Goal: Task Accomplishment & Management: Use online tool/utility

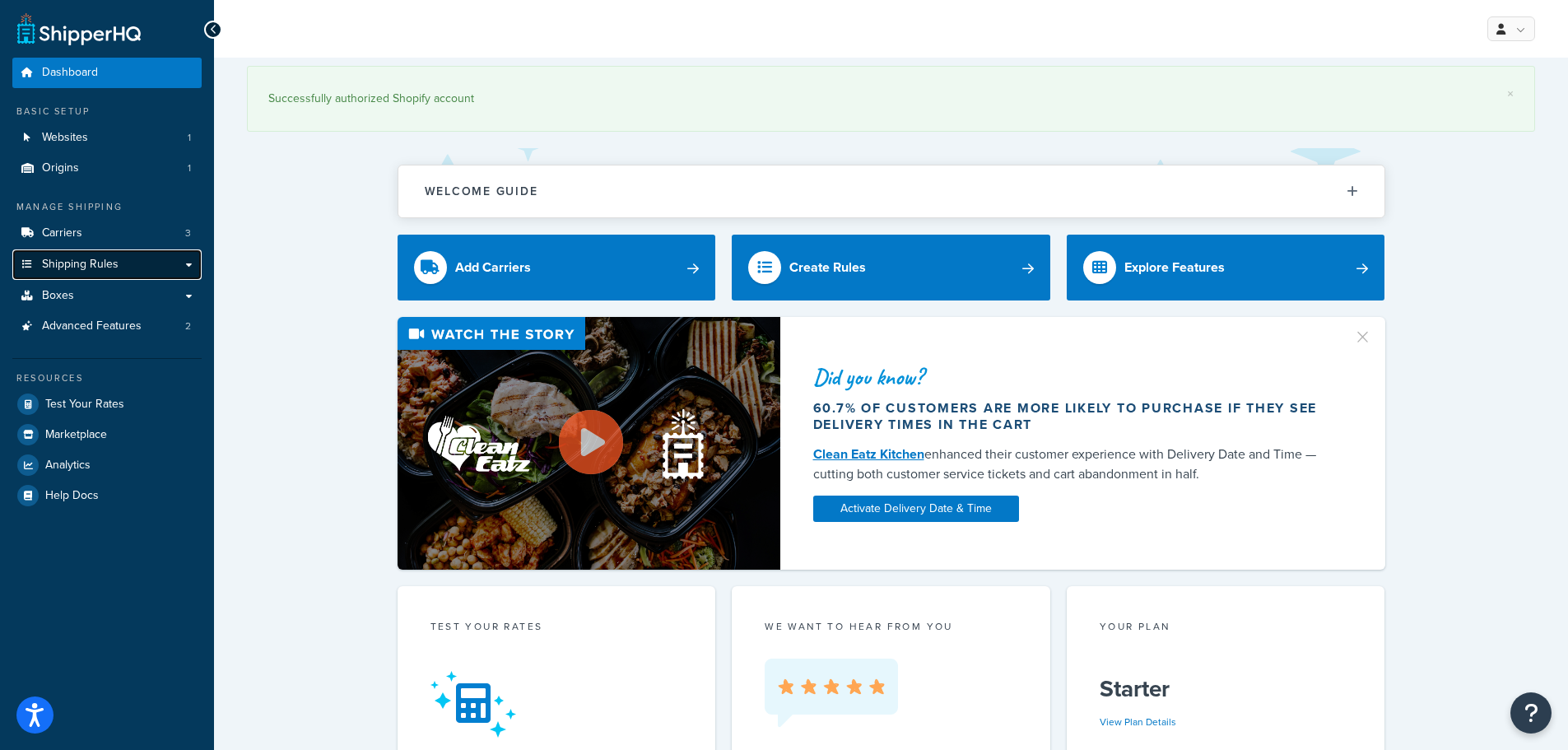
click at [137, 266] on link "Shipping Rules" at bounding box center [107, 264] width 189 height 30
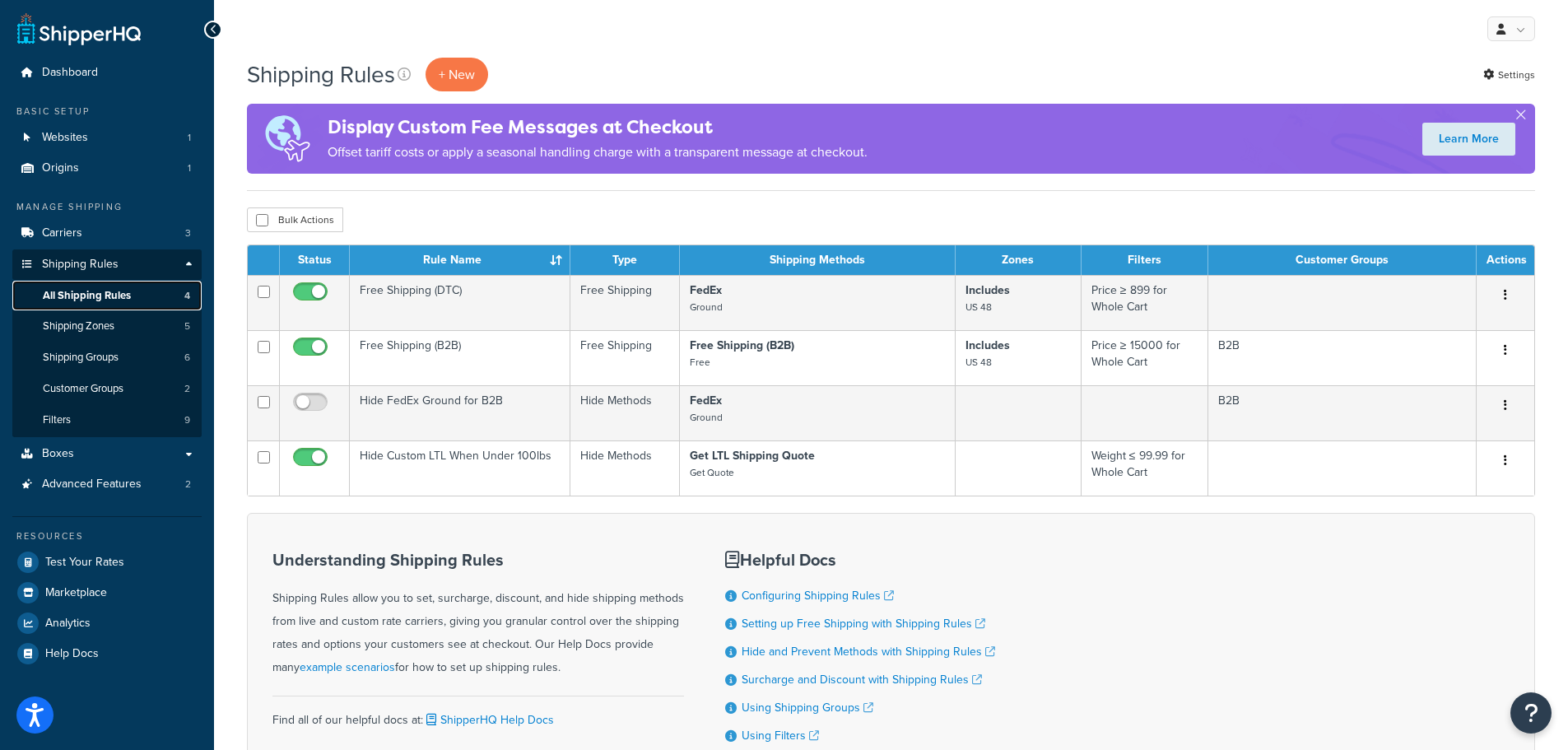
click at [140, 294] on link "All Shipping Rules 4" at bounding box center [107, 295] width 189 height 30
click at [63, 447] on span "Boxes" at bounding box center [57, 454] width 32 height 14
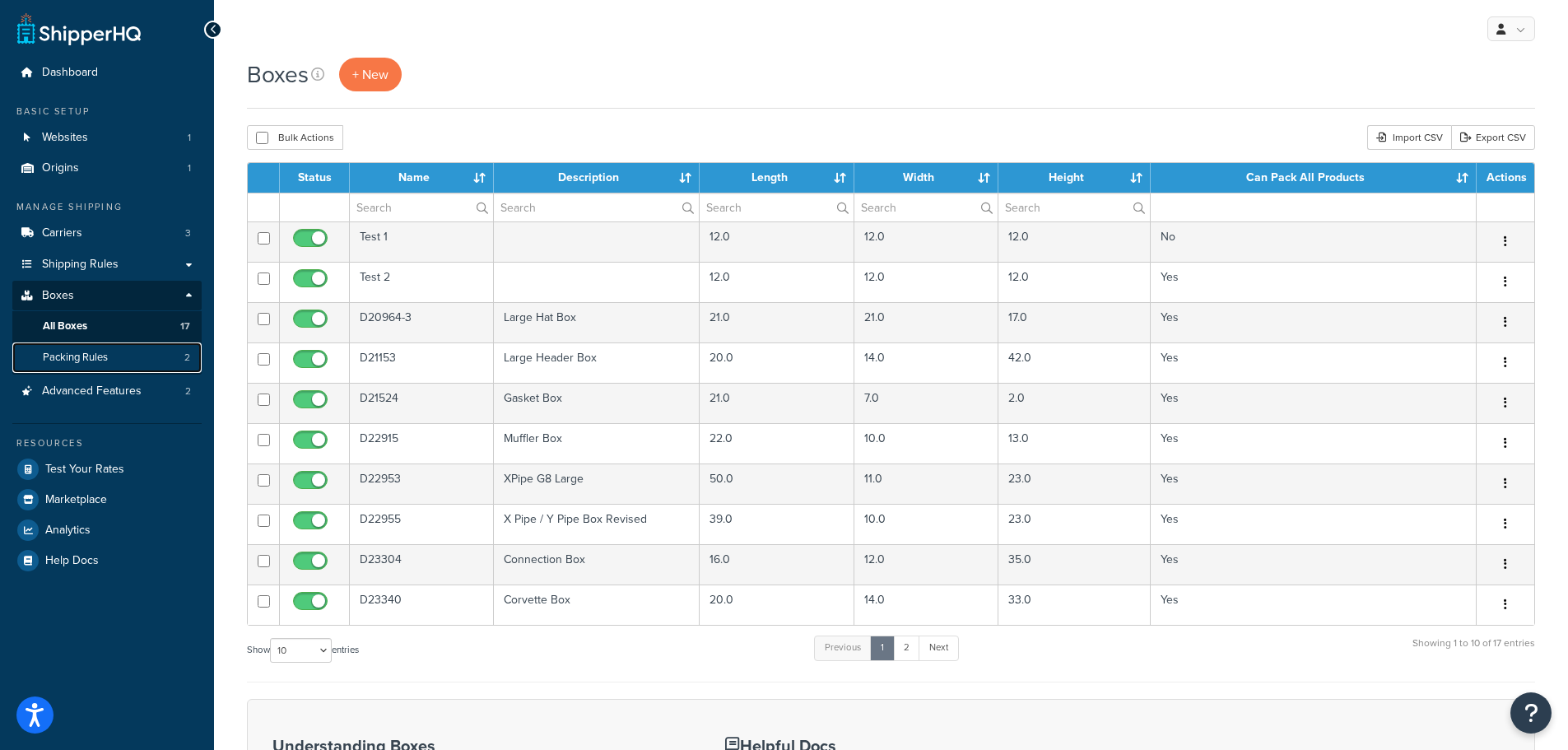
click at [78, 352] on span "Packing Rules" at bounding box center [75, 358] width 65 height 14
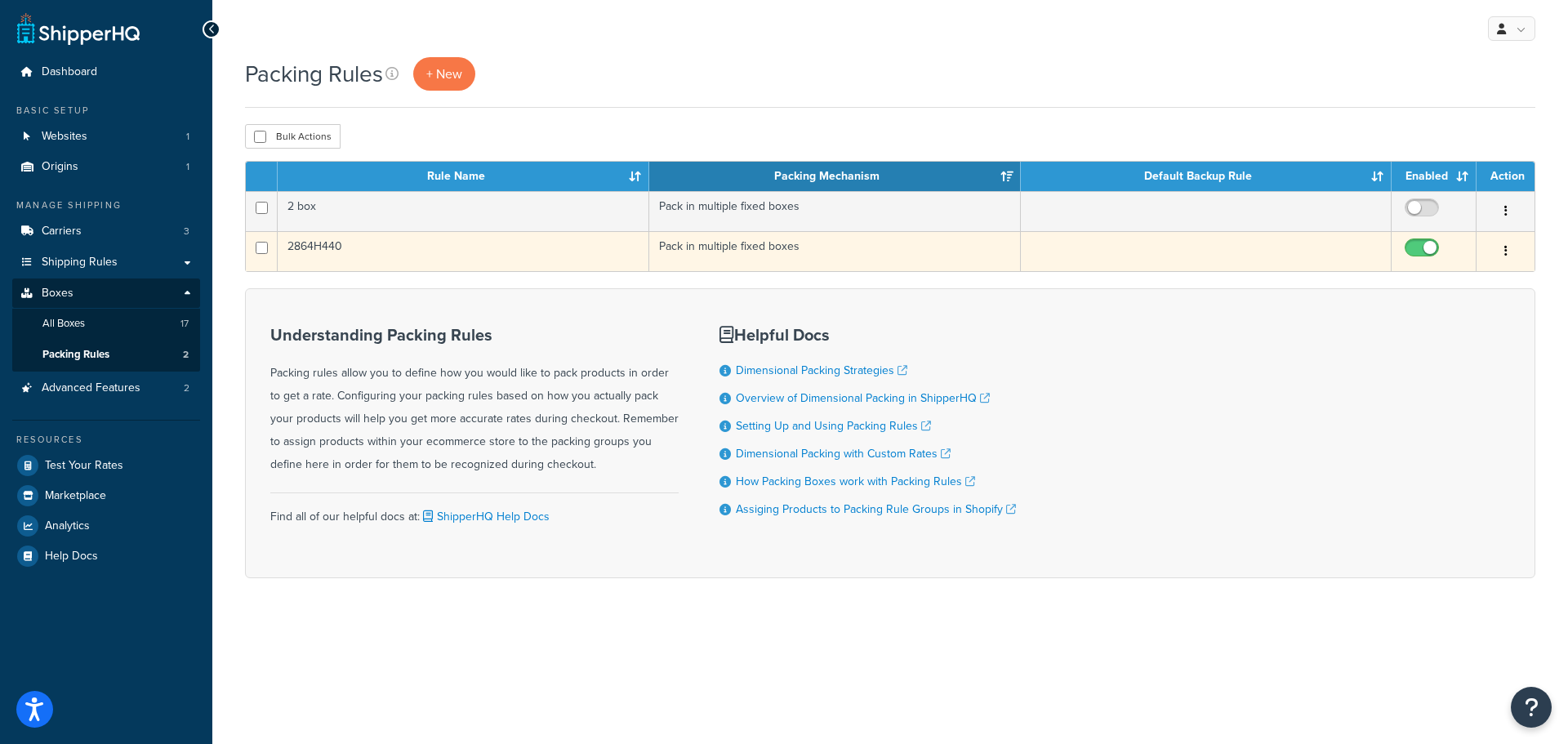
click at [378, 252] on td "2864H440" at bounding box center [463, 252] width 371 height 40
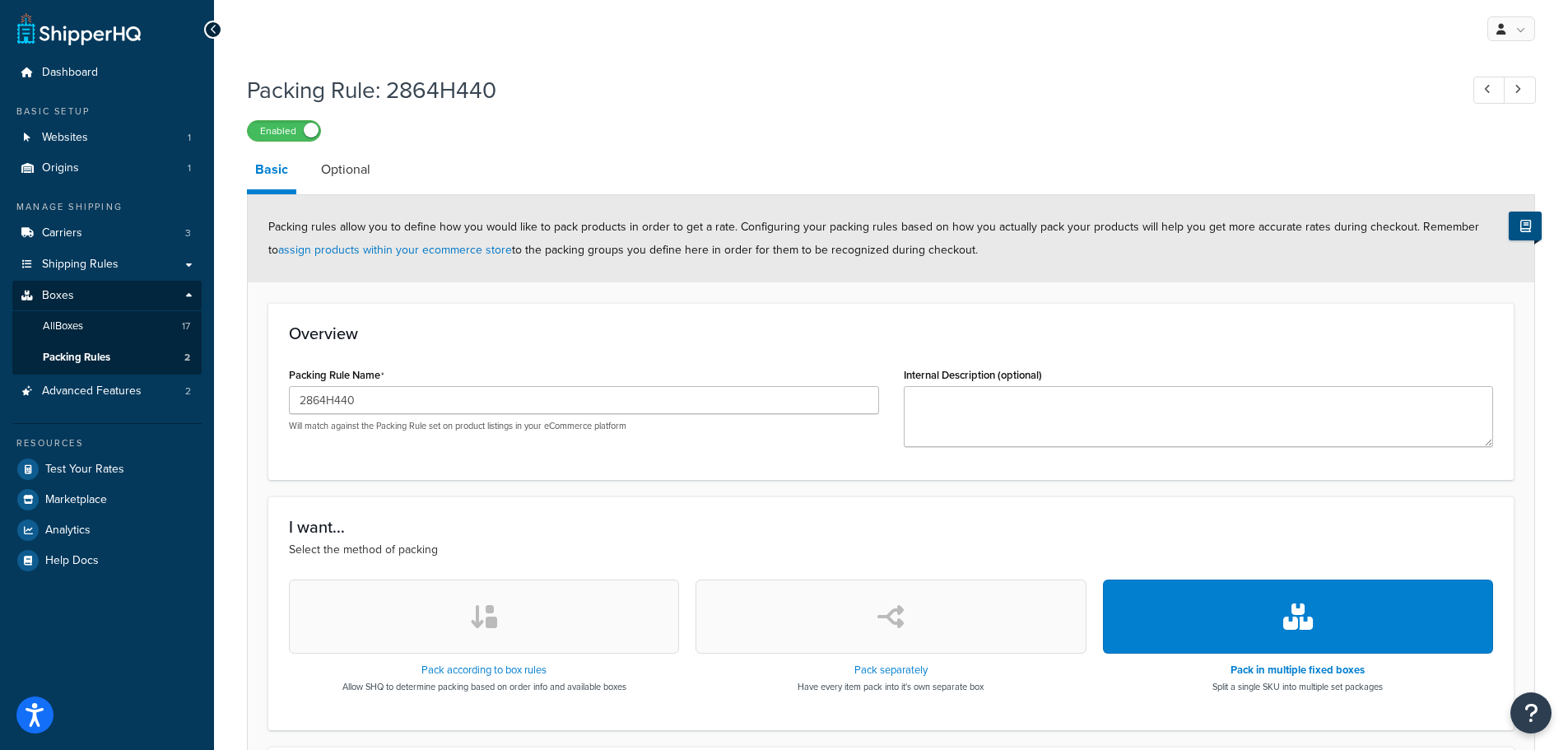
click at [1520, 225] on icon at bounding box center [1525, 225] width 11 height 13
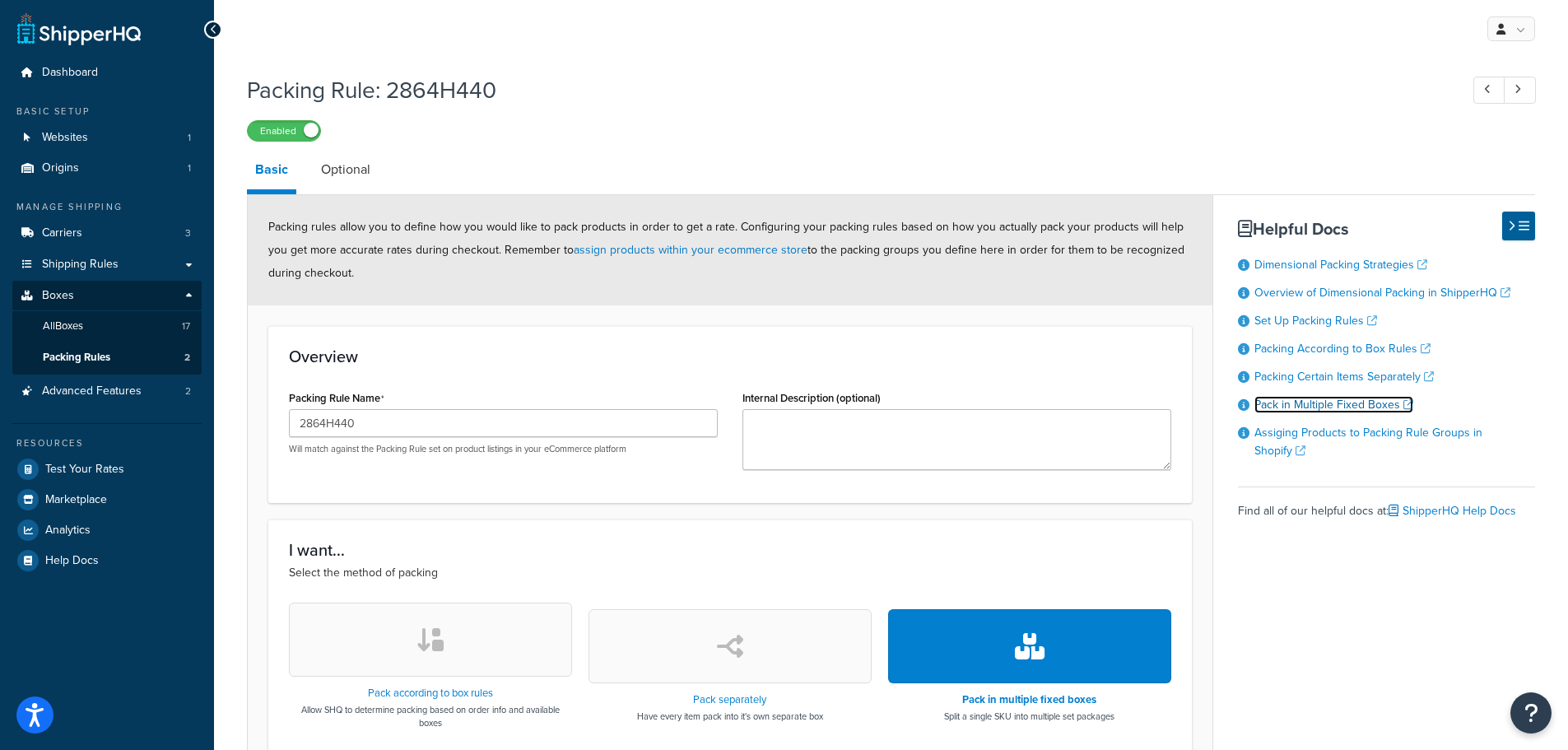
click at [1322, 405] on link "Pack in Multiple Fixed Boxes" at bounding box center [1333, 404] width 158 height 17
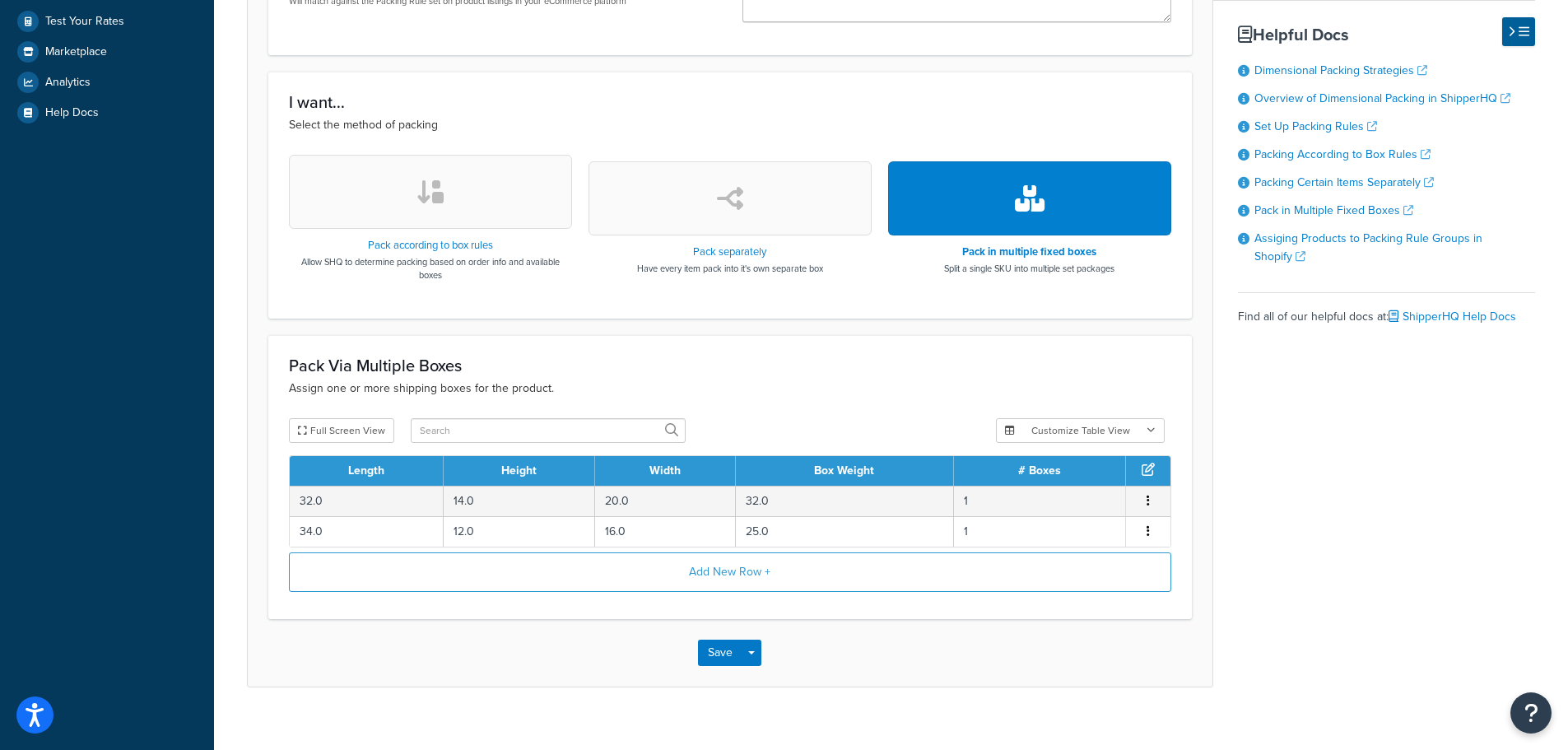
scroll to position [467, 0]
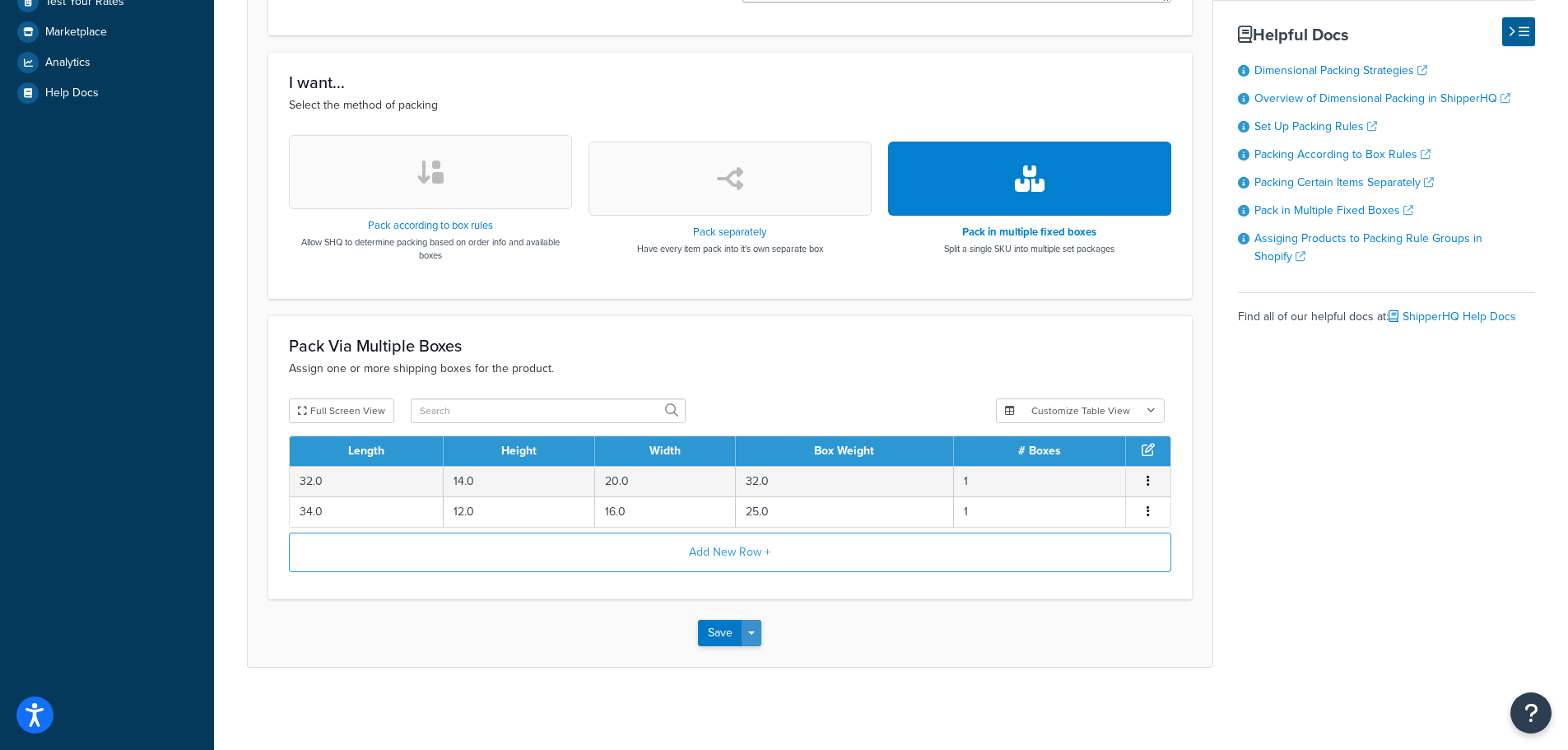
click at [752, 634] on span "button" at bounding box center [751, 632] width 7 height 3
click at [760, 727] on button "Save and Create New" at bounding box center [776, 731] width 158 height 35
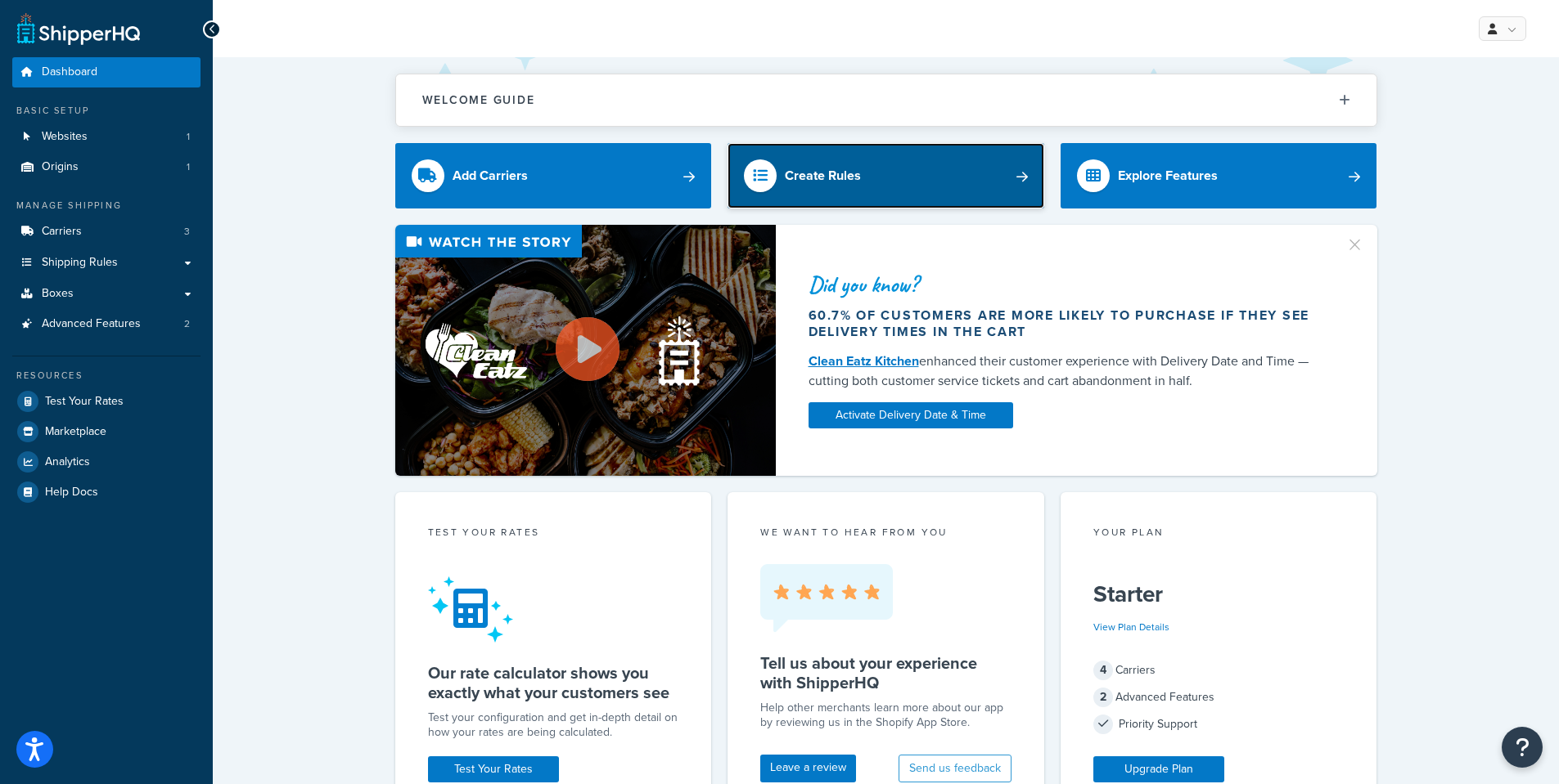
click at [1004, 167] on link "Create Rules" at bounding box center [886, 176] width 317 height 66
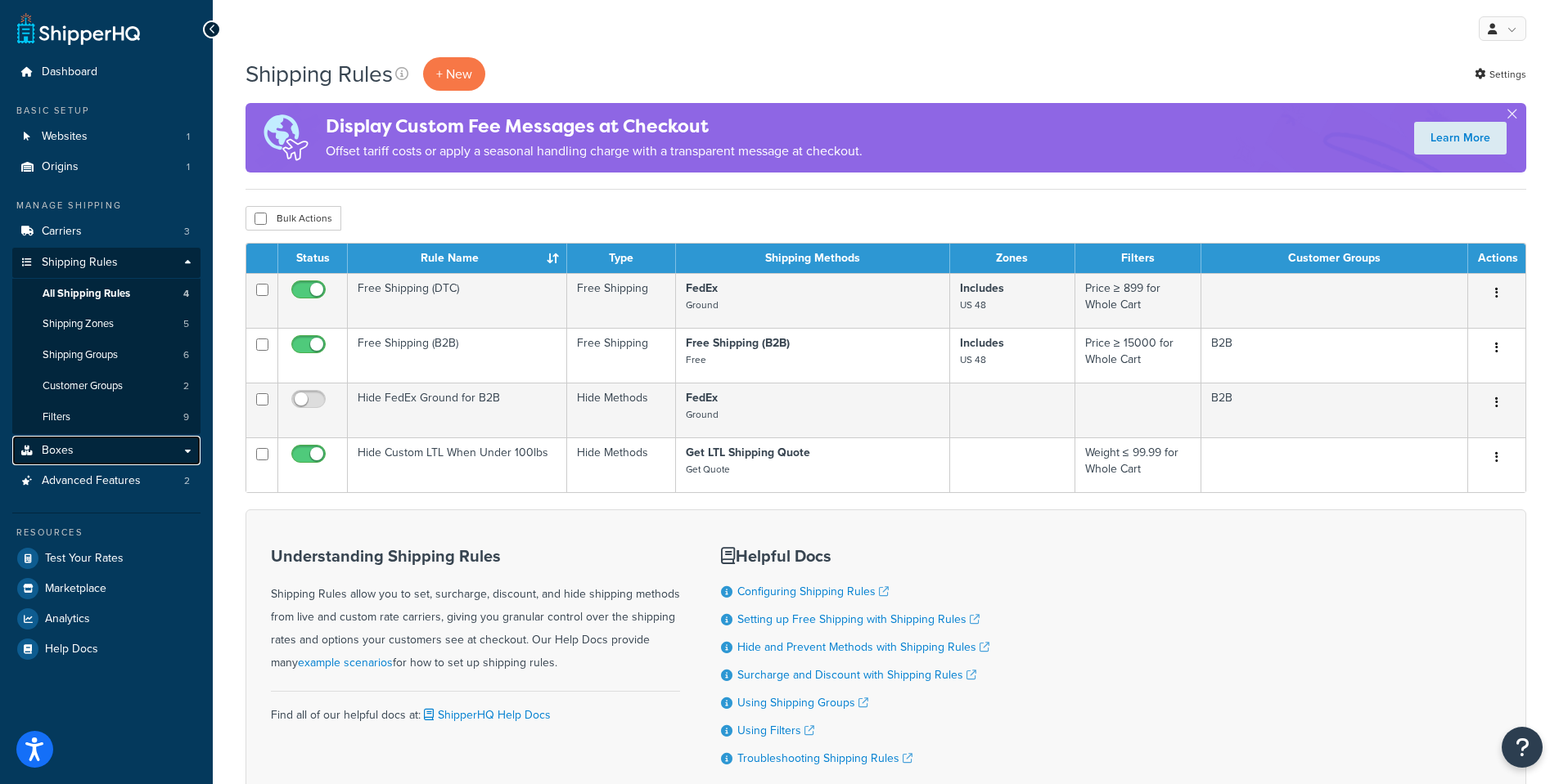
click at [130, 454] on link "Boxes" at bounding box center [106, 451] width 188 height 30
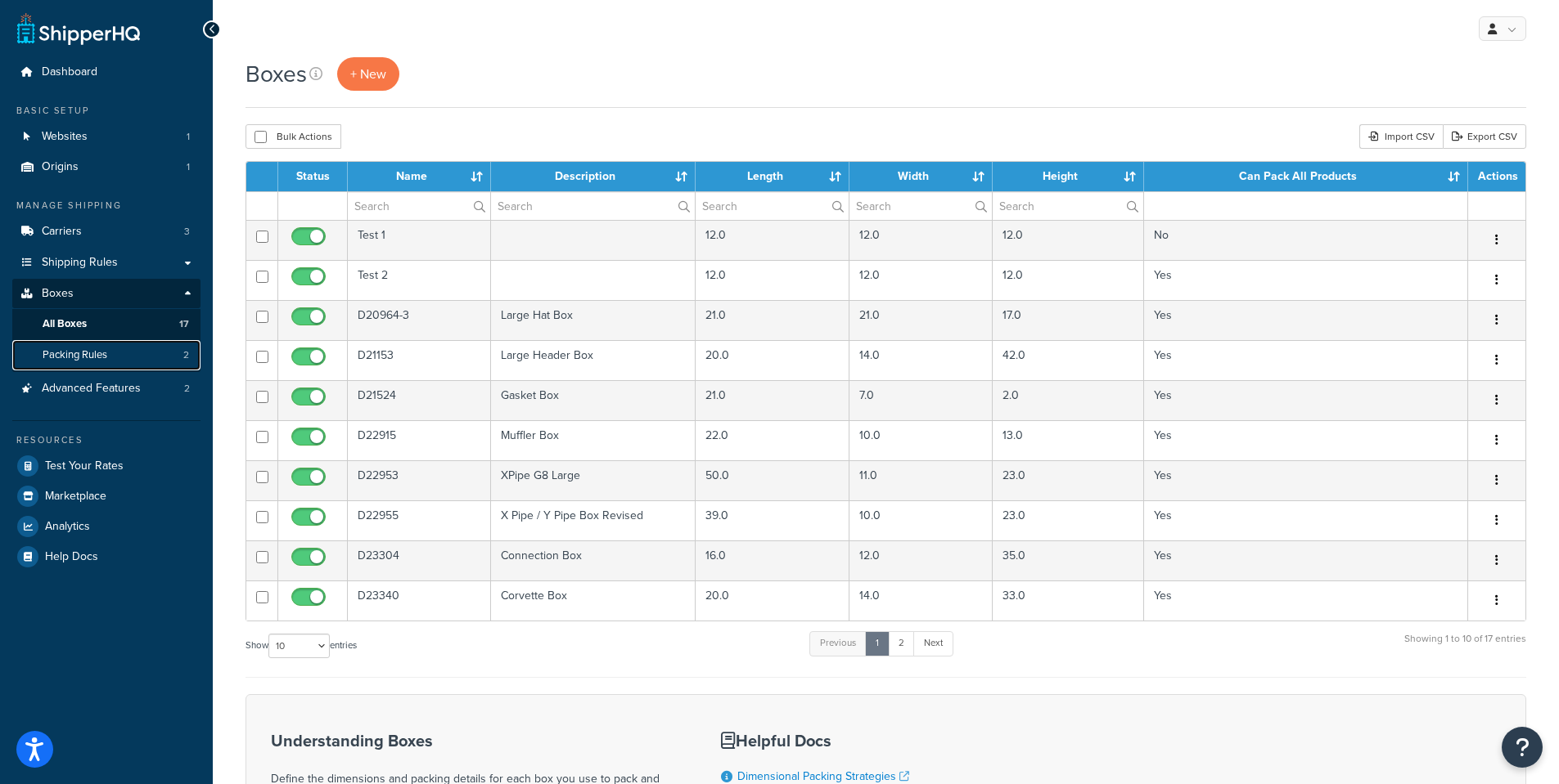
click at [154, 355] on link "Packing Rules 2" at bounding box center [106, 354] width 188 height 30
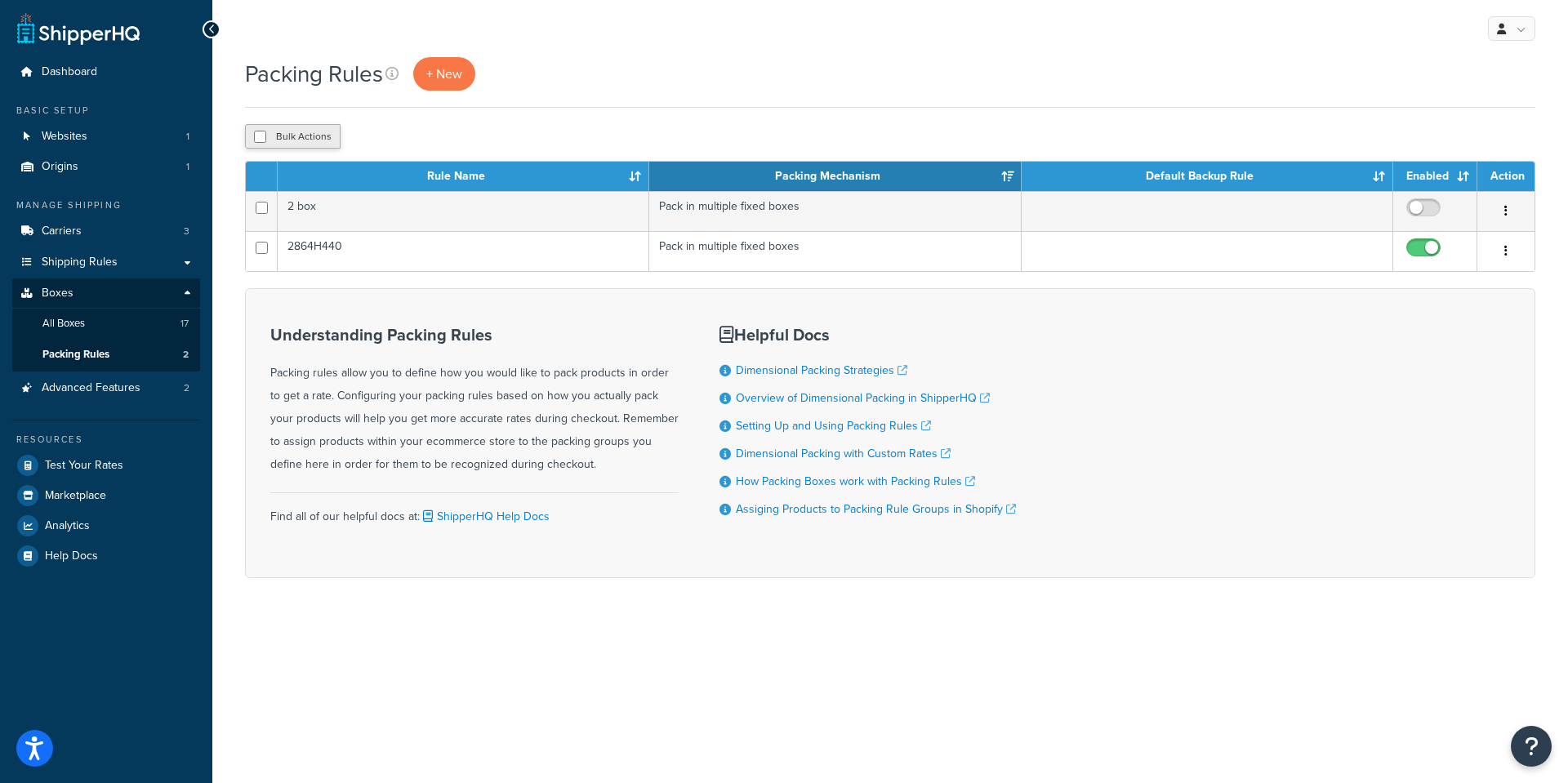
click at [269, 136] on button "Bulk Actions" at bounding box center [292, 136] width 95 height 24
checkbox input "true"
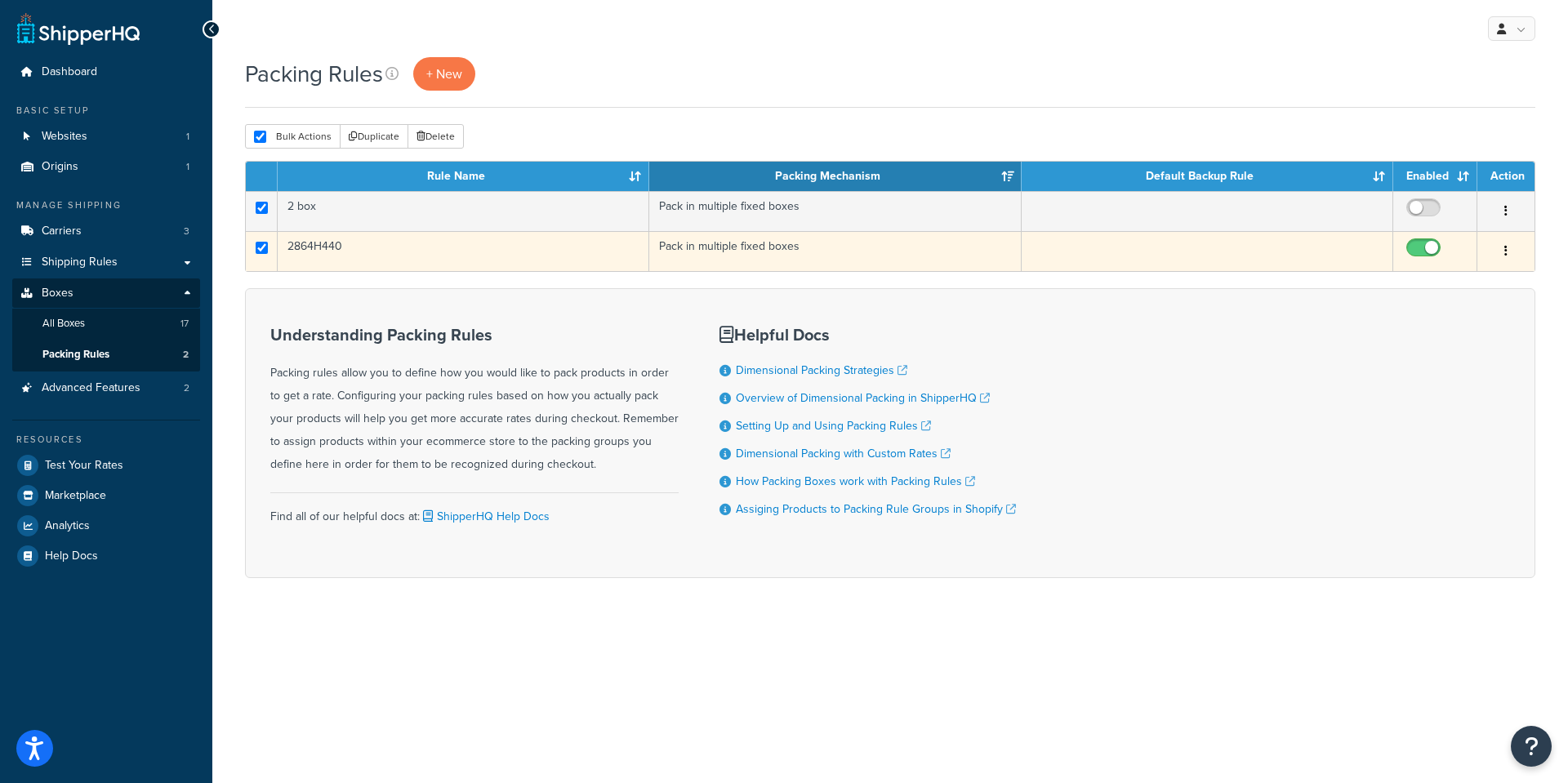
click at [1499, 247] on button "button" at bounding box center [1506, 251] width 23 height 26
click at [1456, 287] on link "Edit" at bounding box center [1441, 284] width 129 height 34
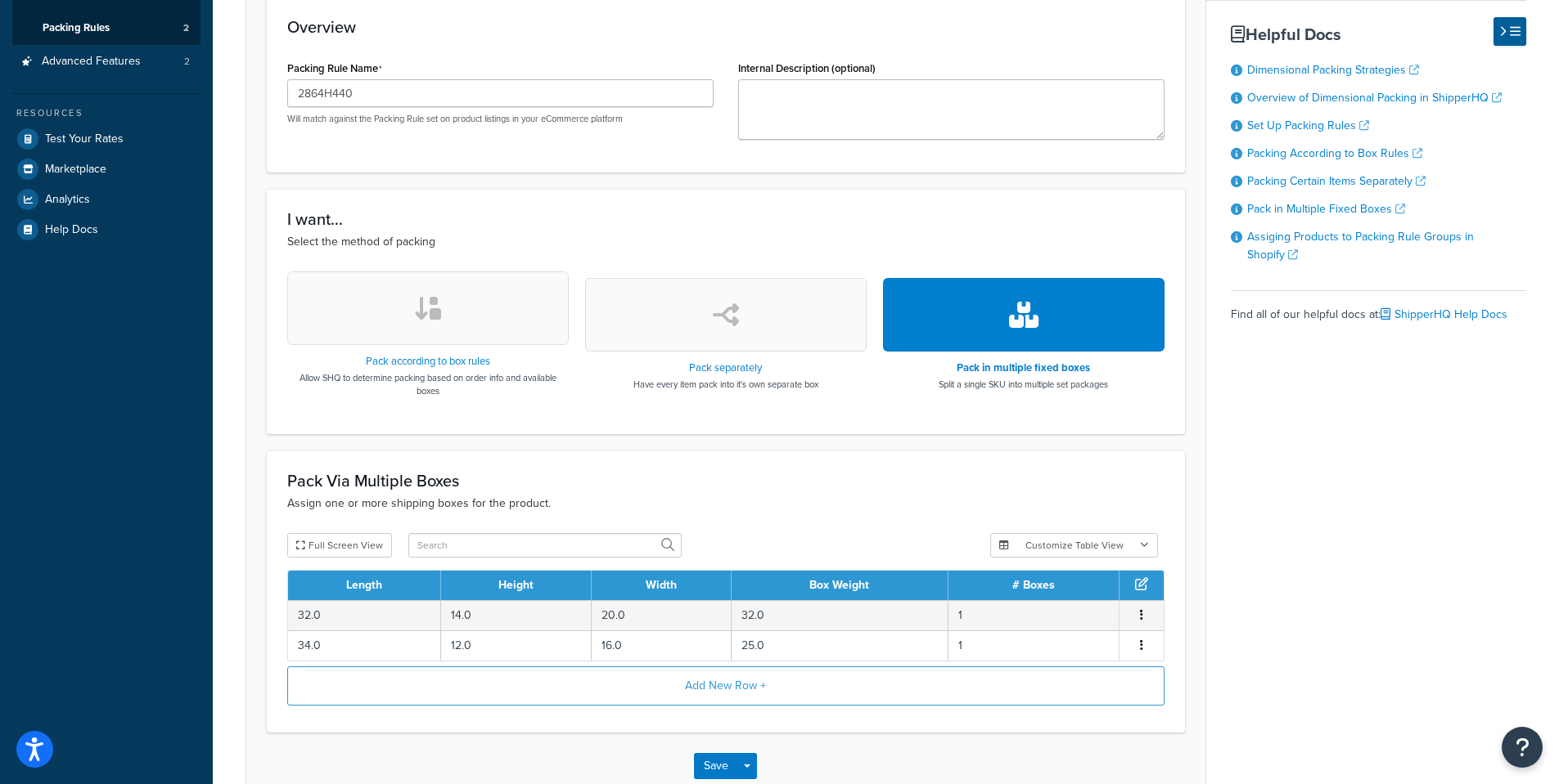
scroll to position [425, 0]
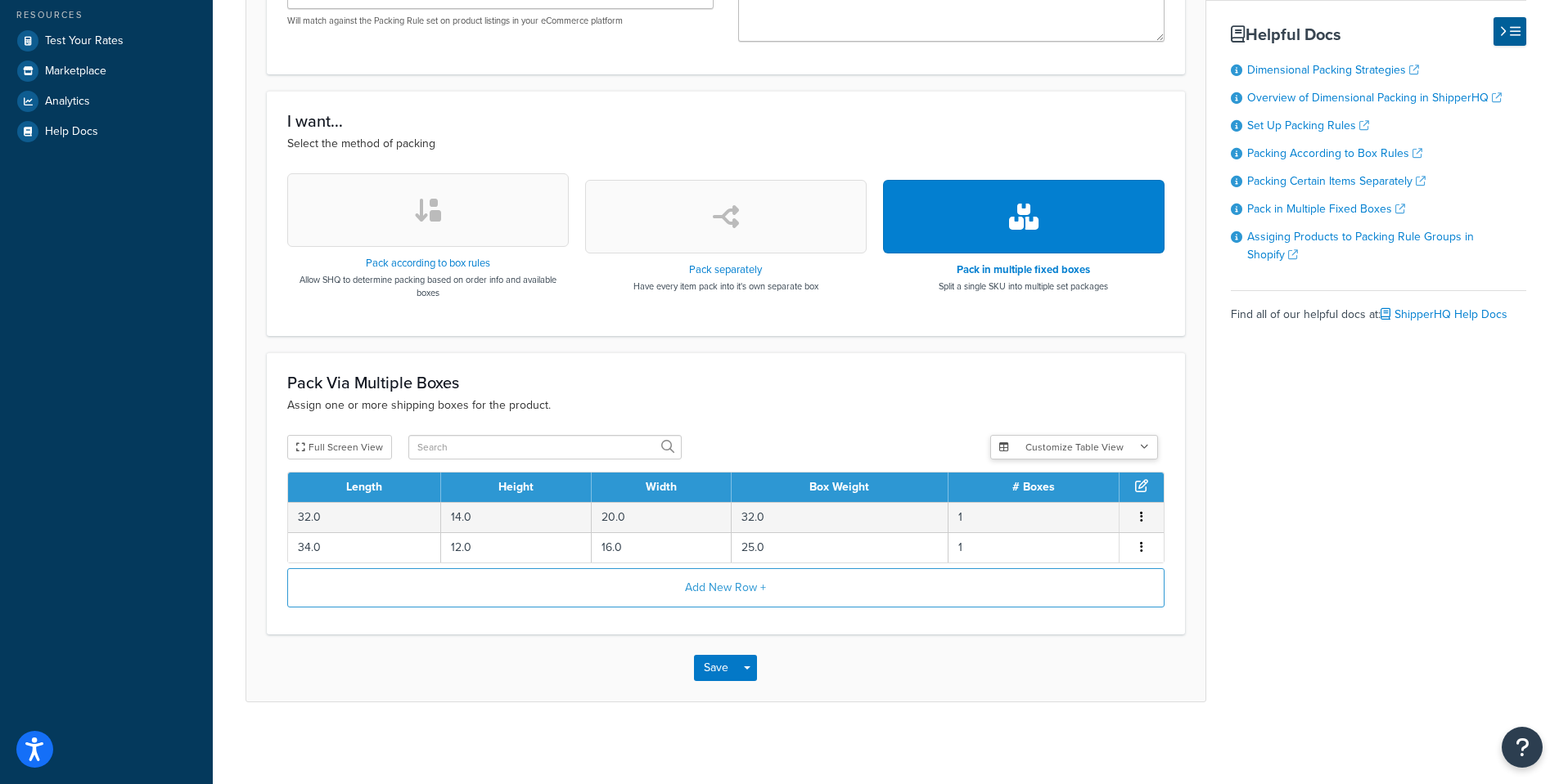
click at [1135, 443] on button "Customize Table View" at bounding box center [1074, 447] width 168 height 24
click at [976, 420] on div "Pack Via Multiple Boxes Assign one or more shipping boxes for the product. Full…" at bounding box center [725, 493] width 918 height 282
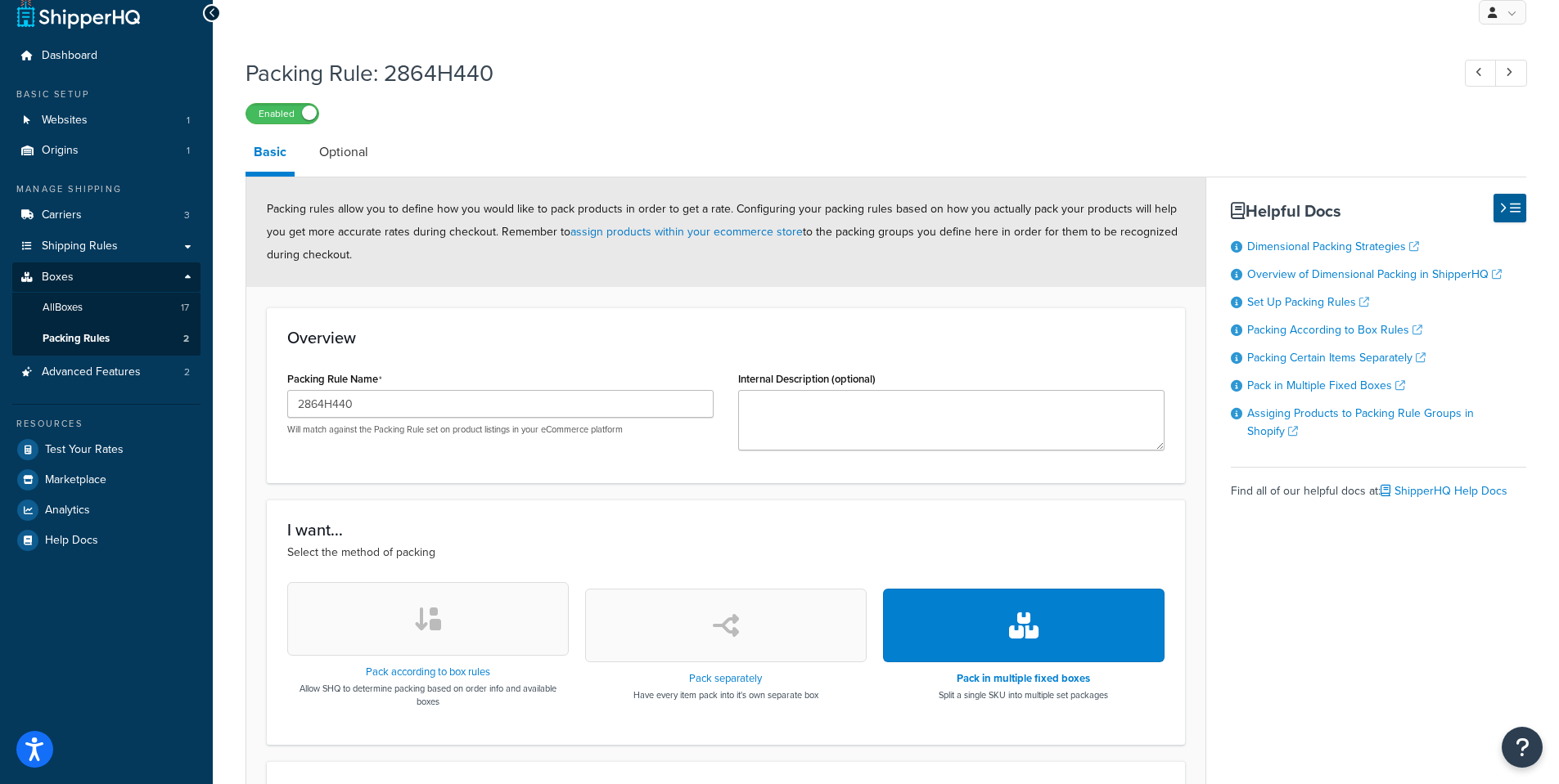
scroll to position [0, 0]
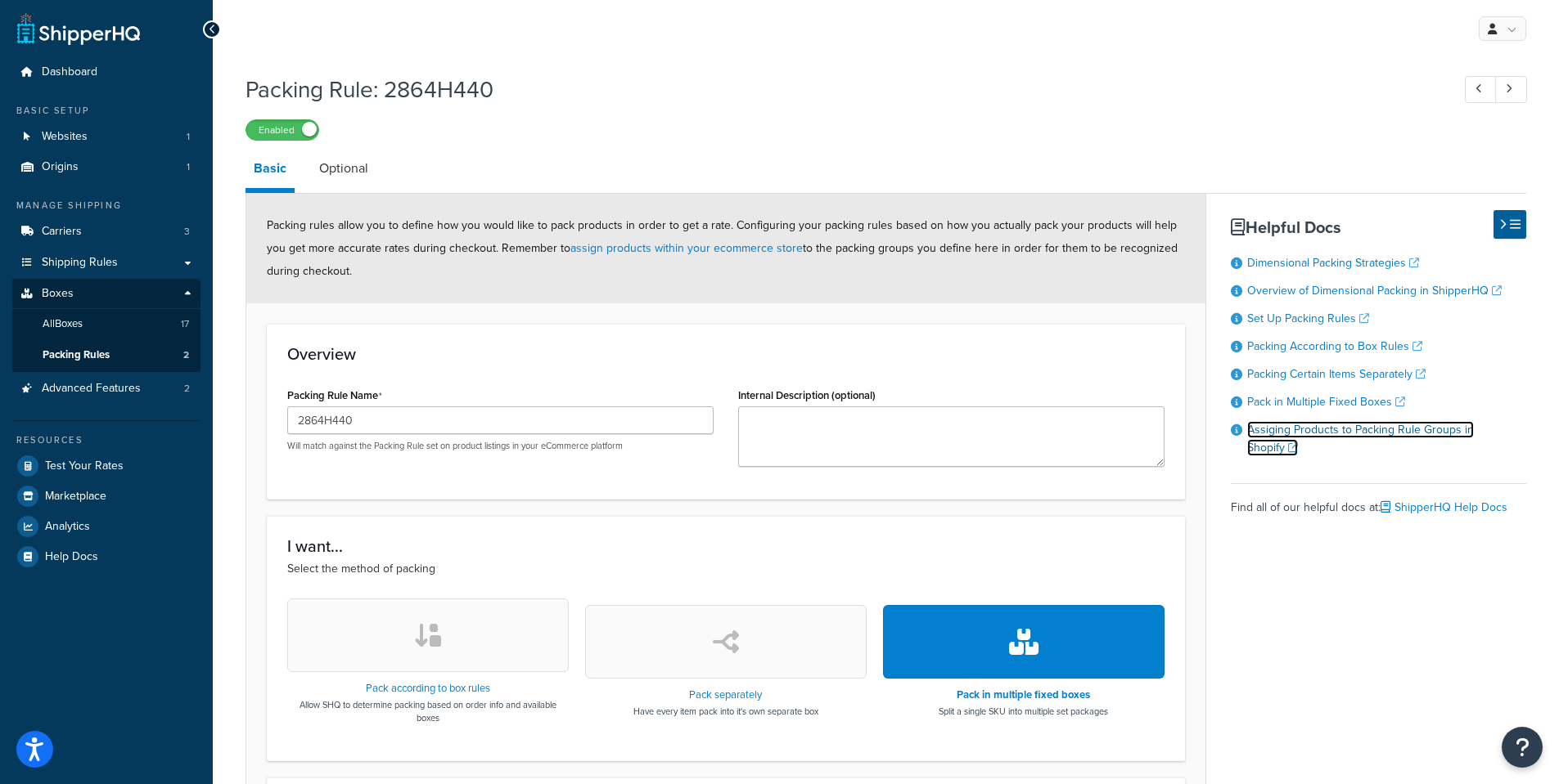
click at [1333, 428] on link "Assiging Products to Packing Rule Groups in Shopify" at bounding box center [1360, 438] width 227 height 35
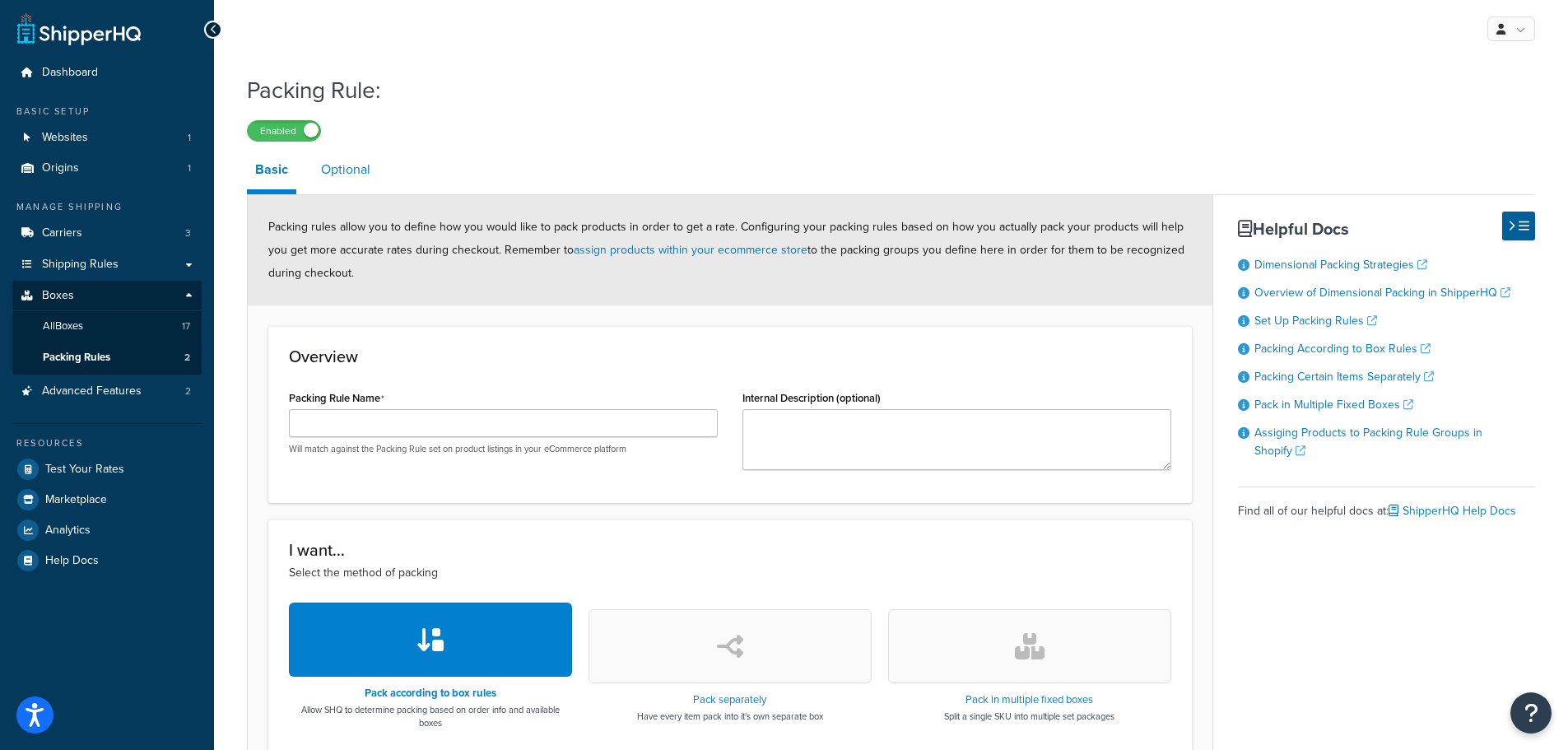
click at [352, 170] on link "Optional" at bounding box center [346, 169] width 66 height 40
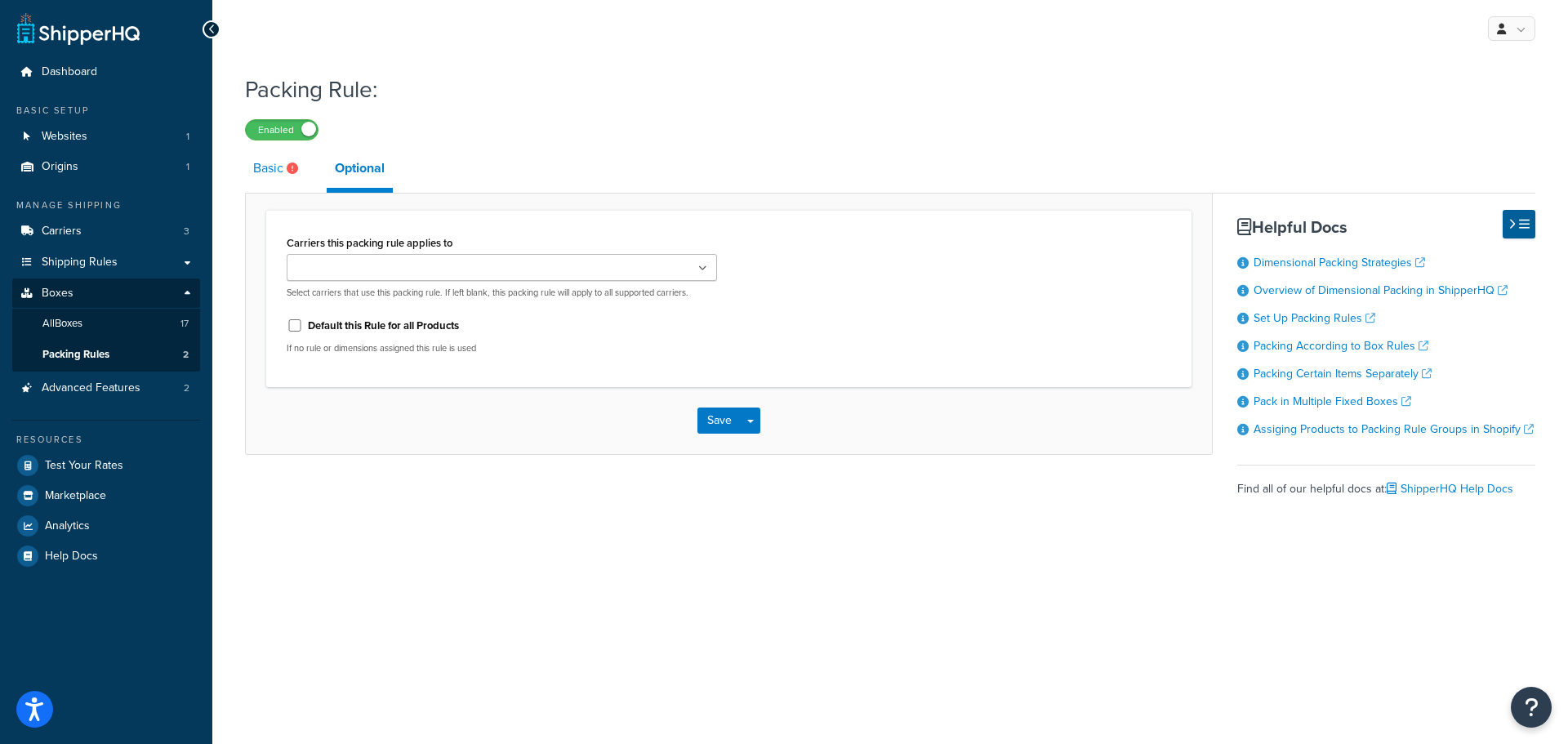
click at [264, 167] on link "Basic" at bounding box center [278, 168] width 66 height 40
